Goal: Check status

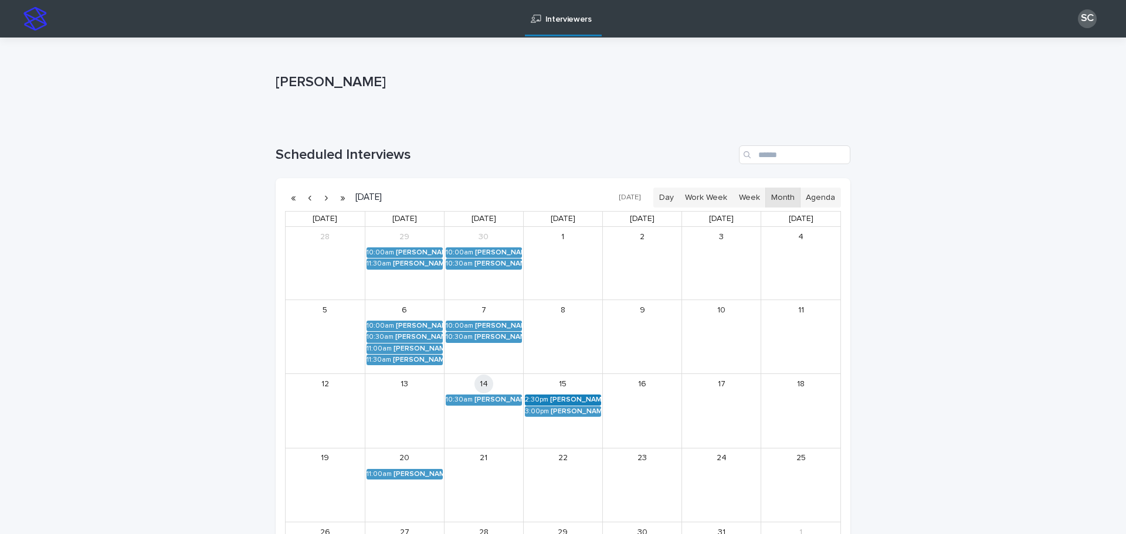
click at [544, 401] on div "2:30pm" at bounding box center [536, 400] width 23 height 8
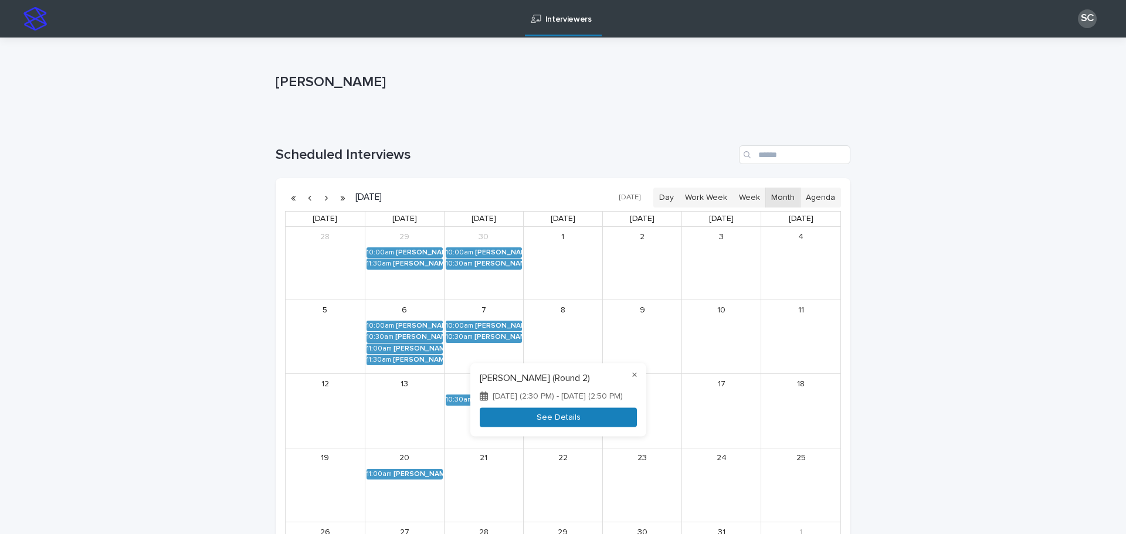
click at [574, 415] on button "See Details" at bounding box center [558, 417] width 157 height 19
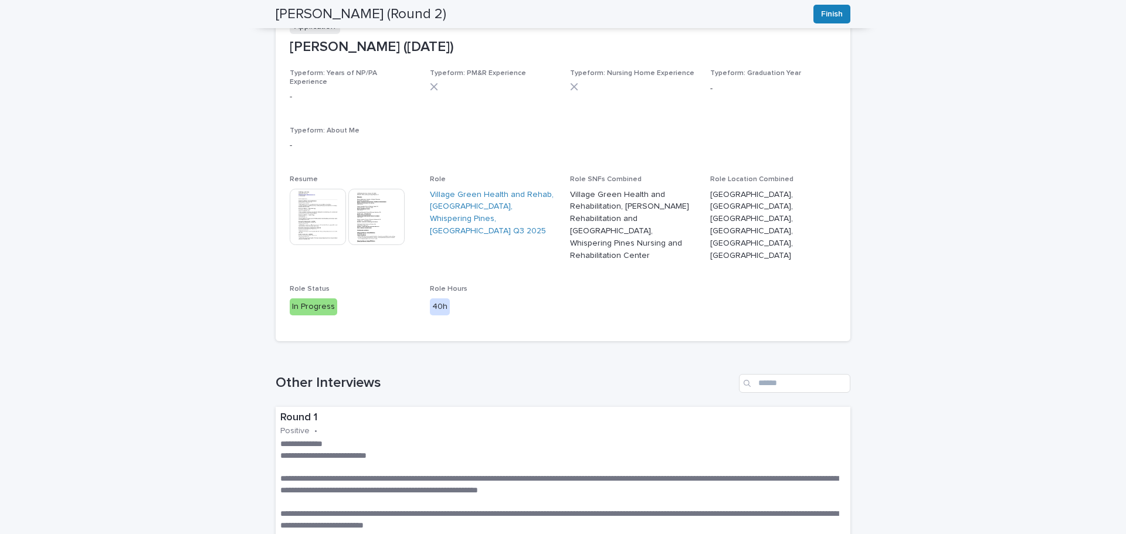
scroll to position [117, 0]
